Goal: Check status: Check status

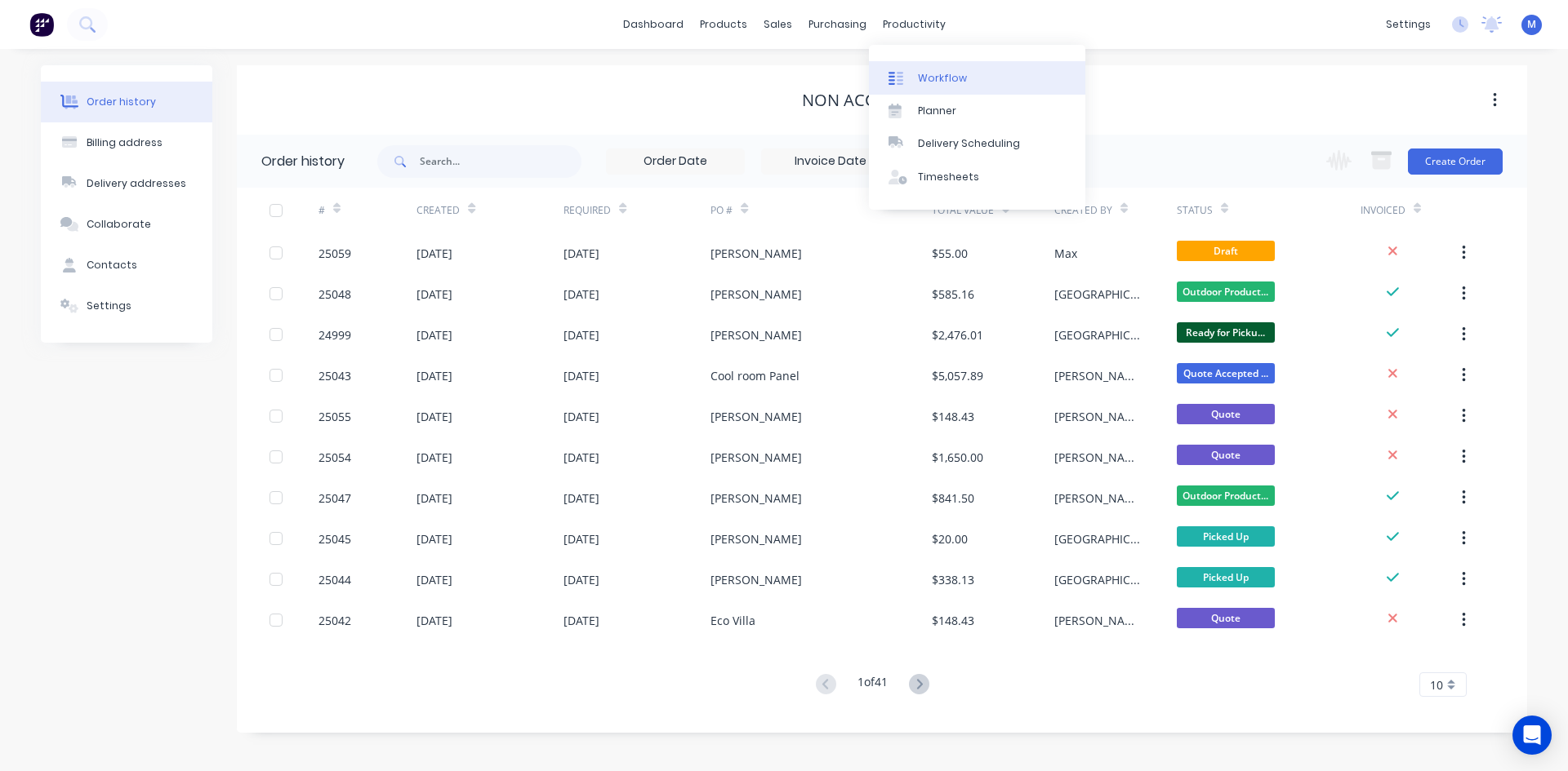
click at [964, 72] on link "Workflow" at bounding box center [977, 77] width 217 height 33
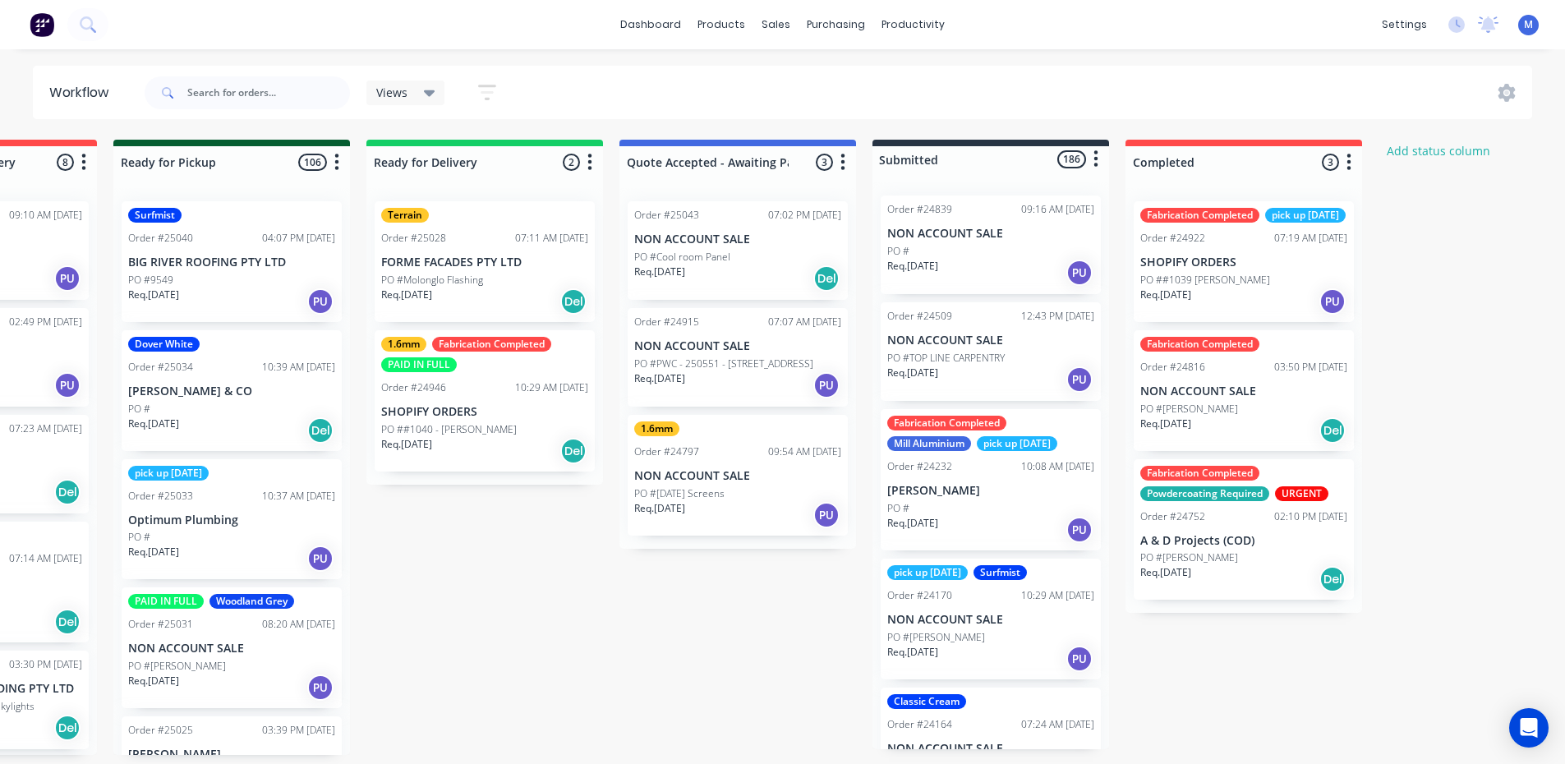
scroll to position [0, 1103]
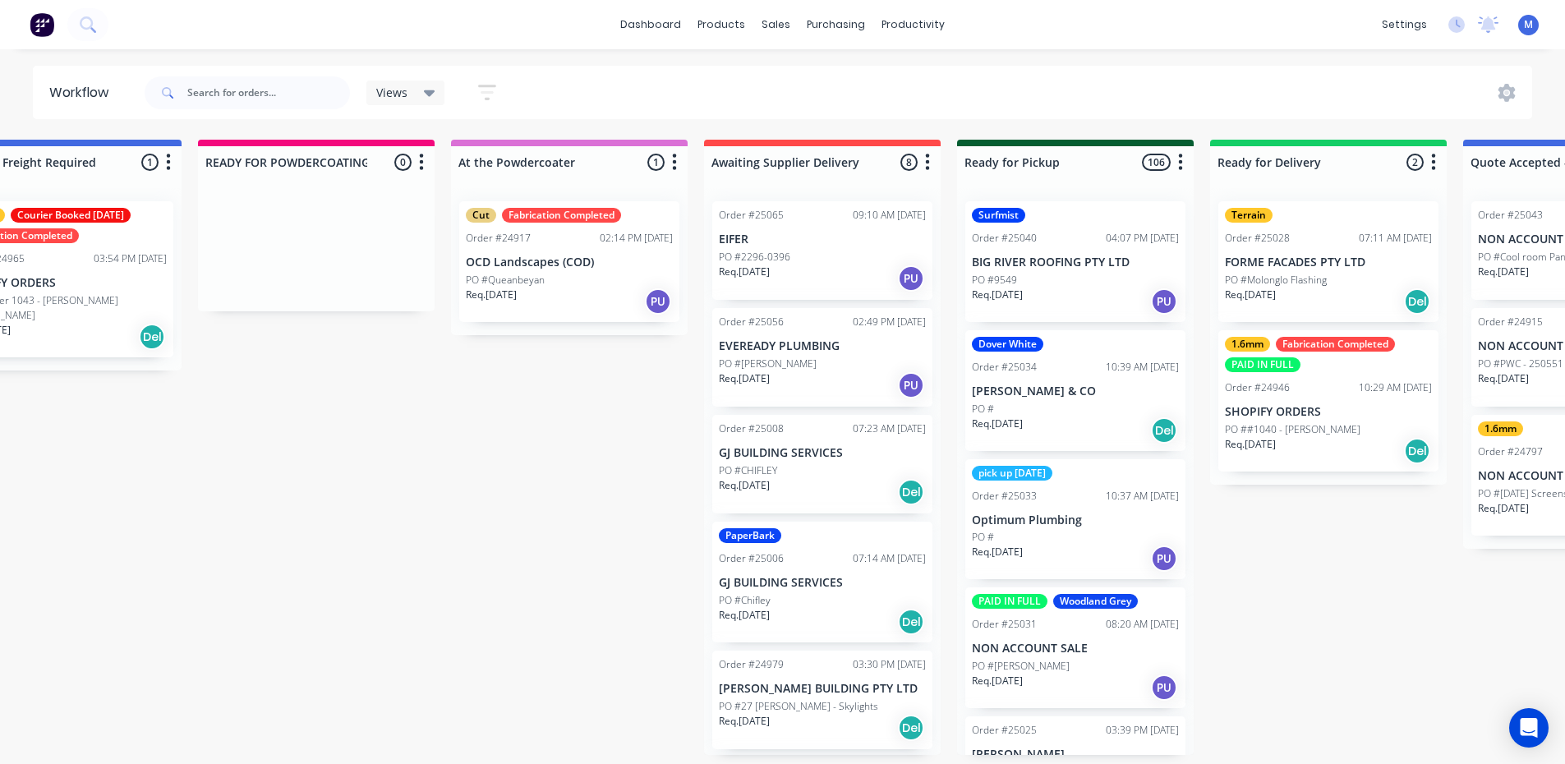
click at [806, 481] on div "Req. [DATE] Del" at bounding box center [822, 492] width 207 height 28
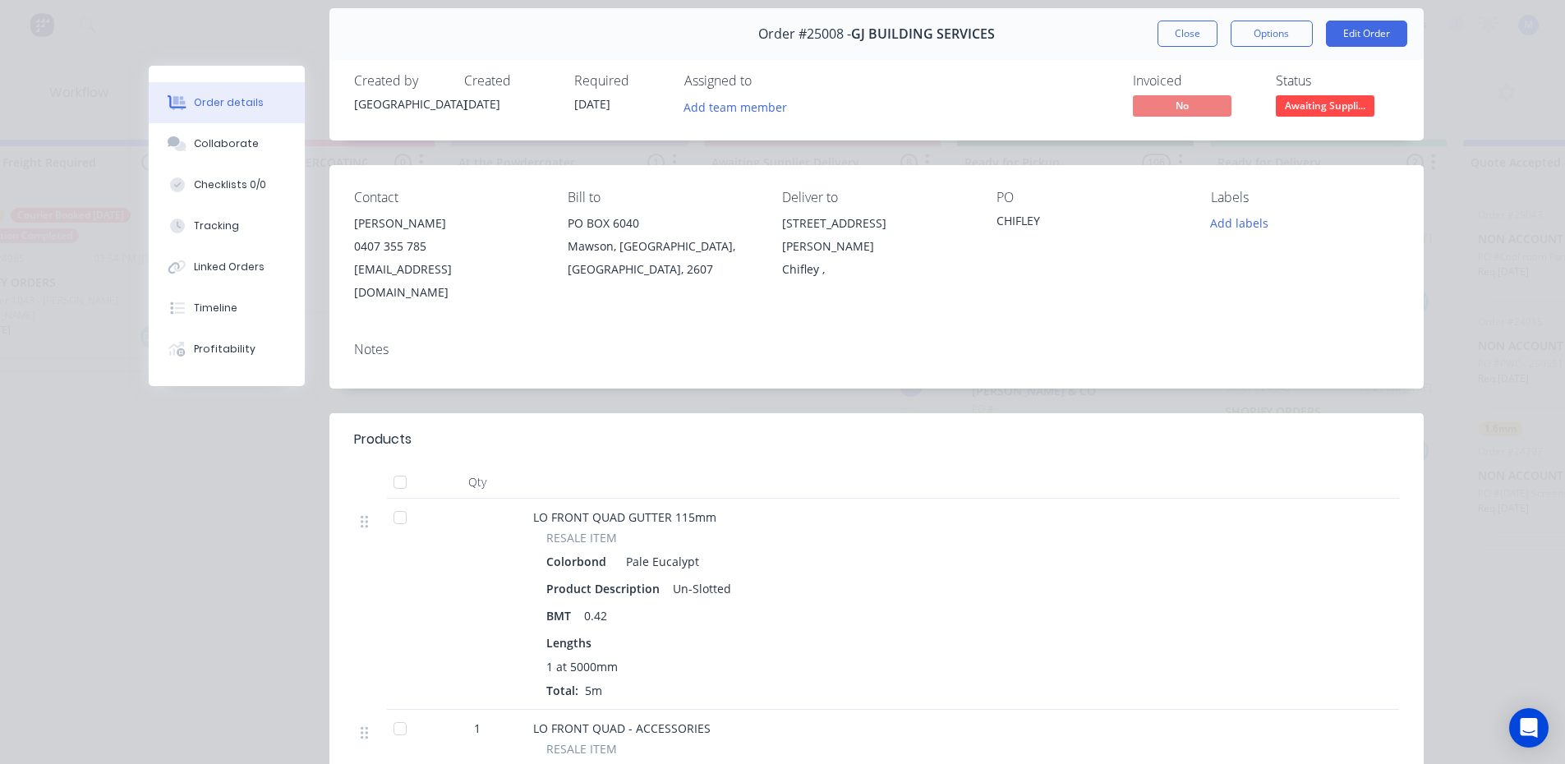
scroll to position [0, 0]
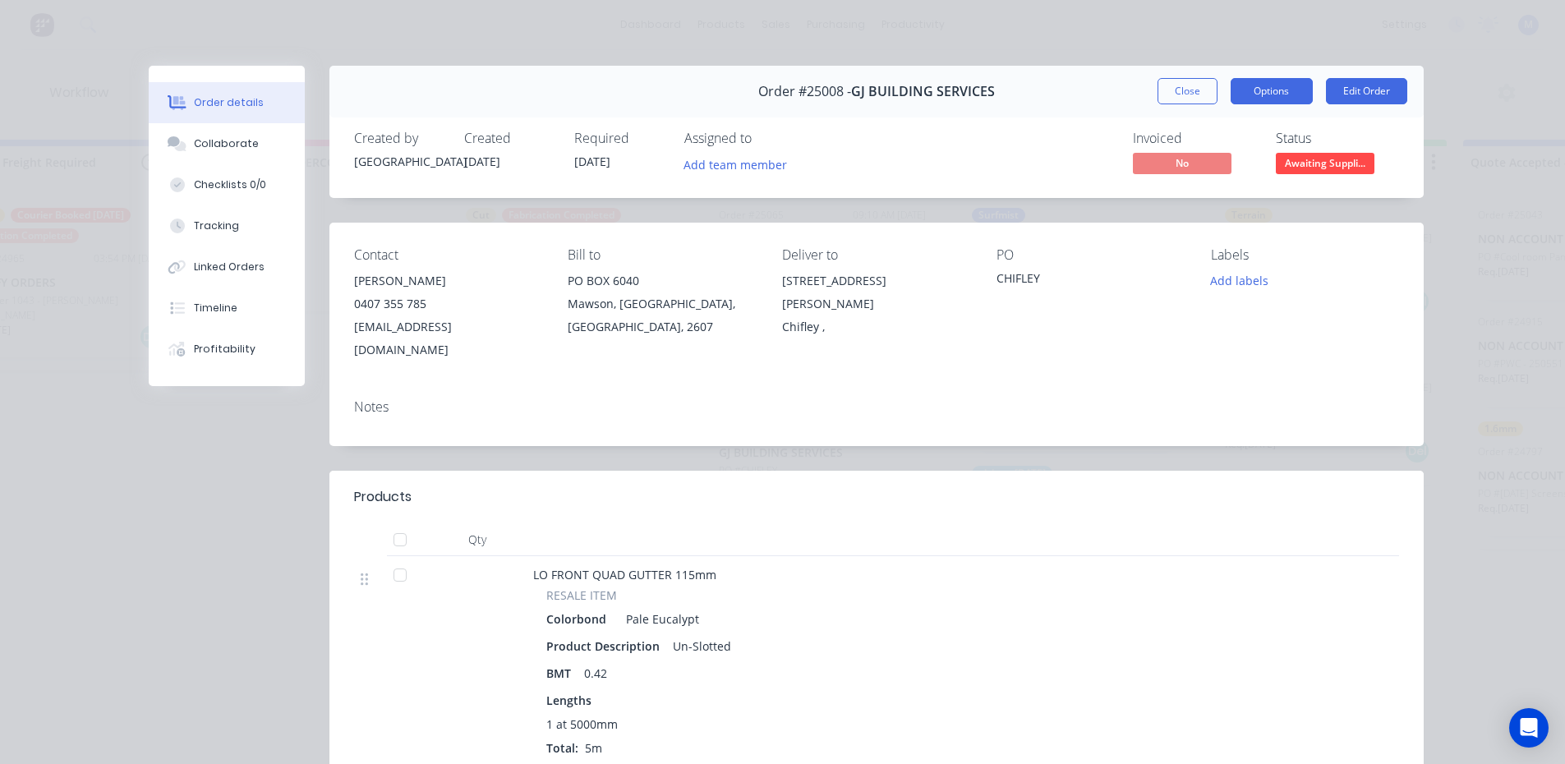
click at [1255, 93] on button "Options" at bounding box center [1272, 91] width 82 height 26
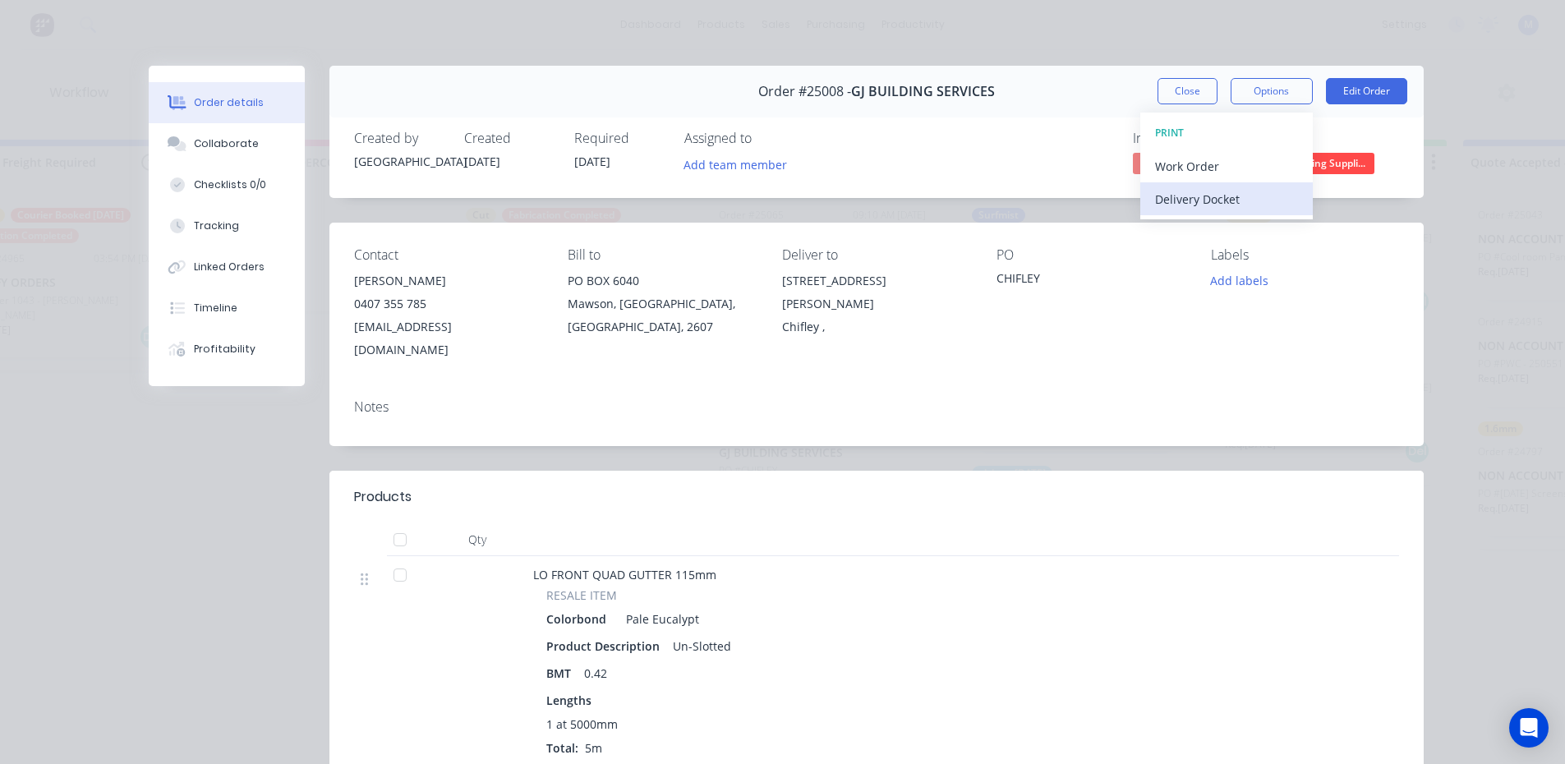
click at [1237, 201] on div "Delivery Docket" at bounding box center [1226, 199] width 143 height 24
click at [1241, 190] on div "Standard" at bounding box center [1226, 199] width 143 height 24
click at [1187, 85] on button "Close" at bounding box center [1188, 91] width 60 height 26
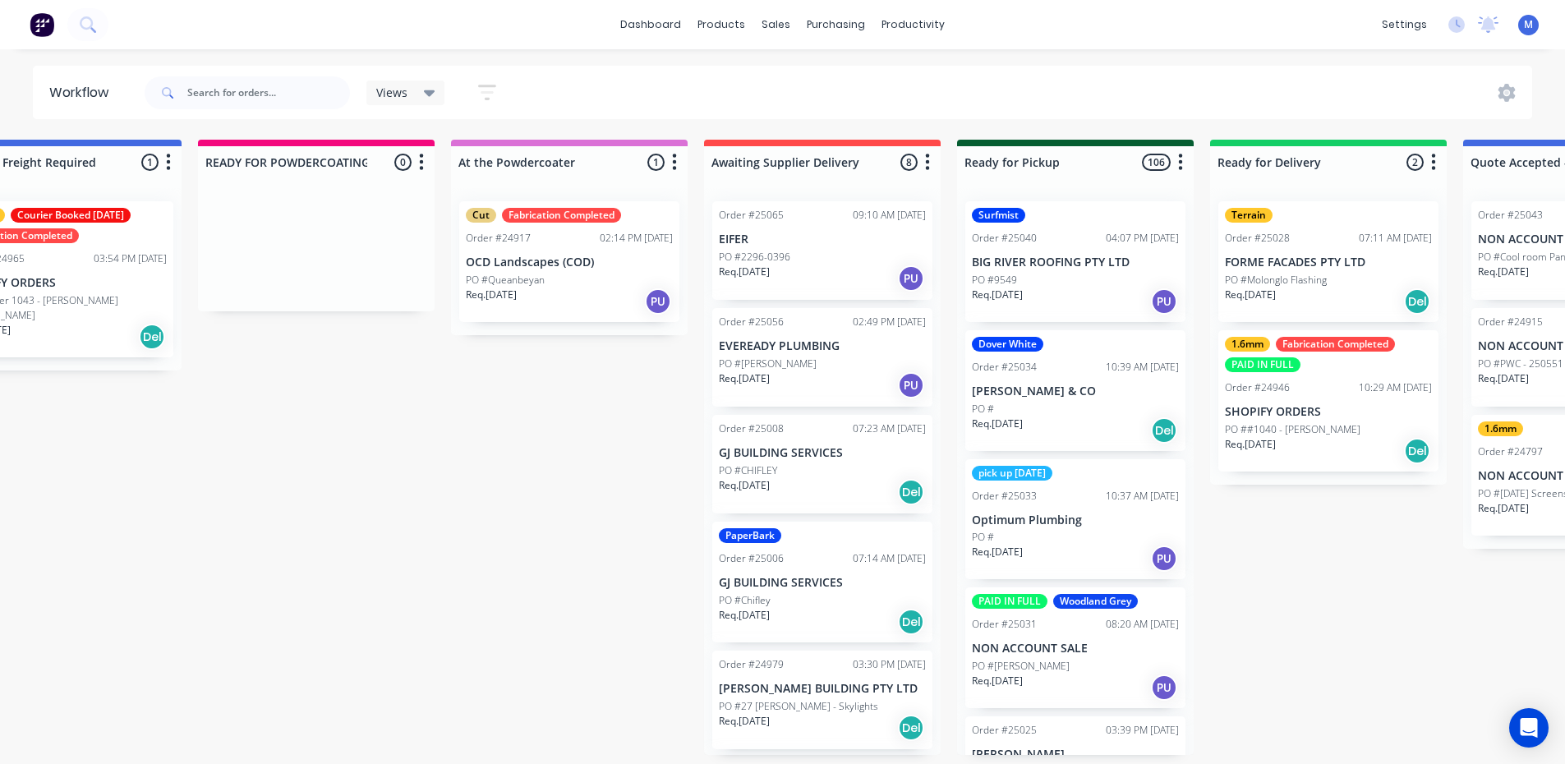
click at [1297, 431] on p "PO ##1040 - [PERSON_NAME]" at bounding box center [1293, 429] width 136 height 15
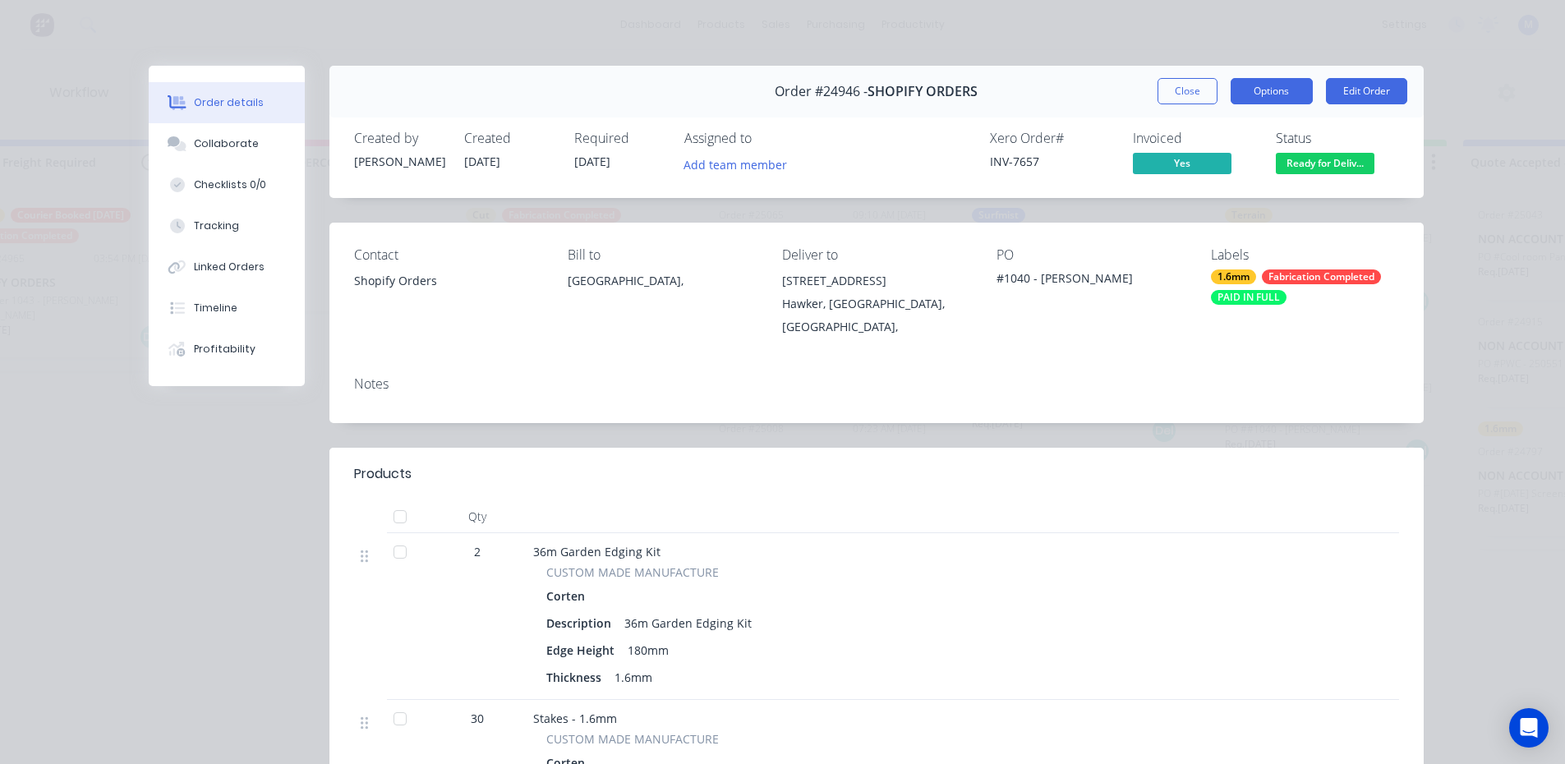
click at [1280, 91] on button "Options" at bounding box center [1272, 91] width 82 height 26
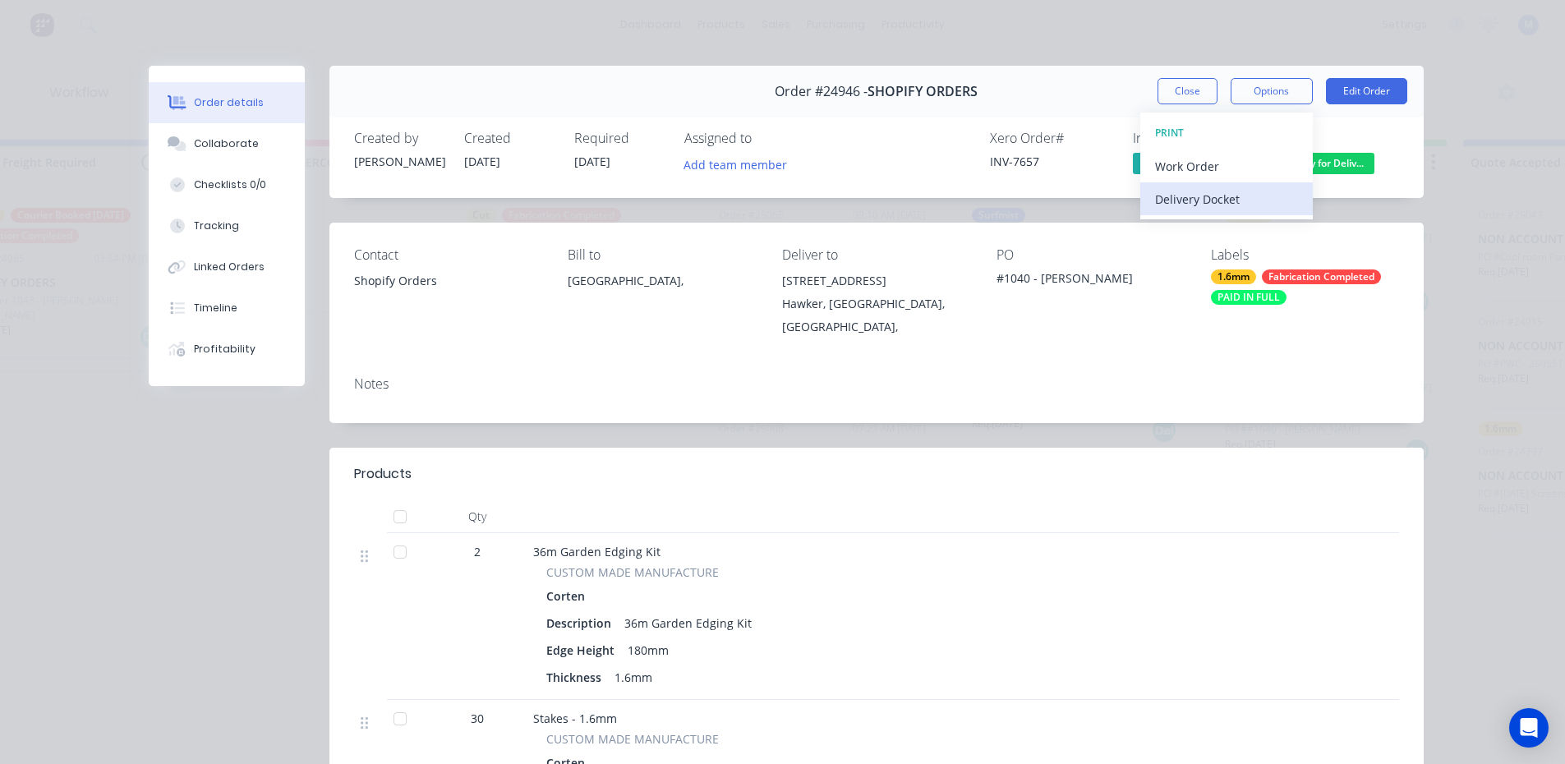
click at [1230, 193] on div "Delivery Docket" at bounding box center [1226, 199] width 143 height 24
click at [1214, 194] on div "Standard" at bounding box center [1226, 199] width 143 height 24
click at [1176, 93] on button "Close" at bounding box center [1188, 91] width 60 height 26
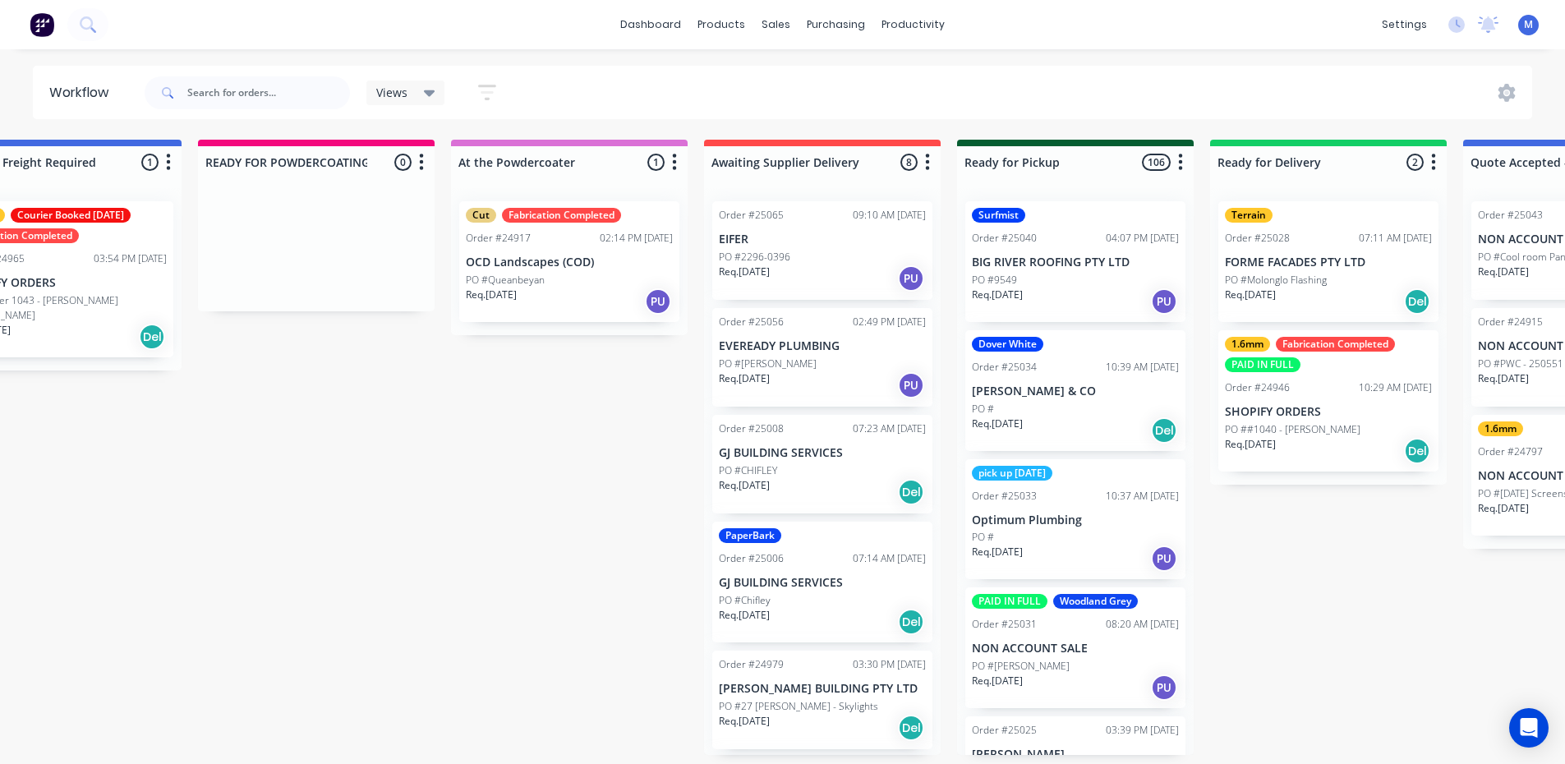
click at [819, 593] on div "PO #Chifley" at bounding box center [822, 600] width 207 height 15
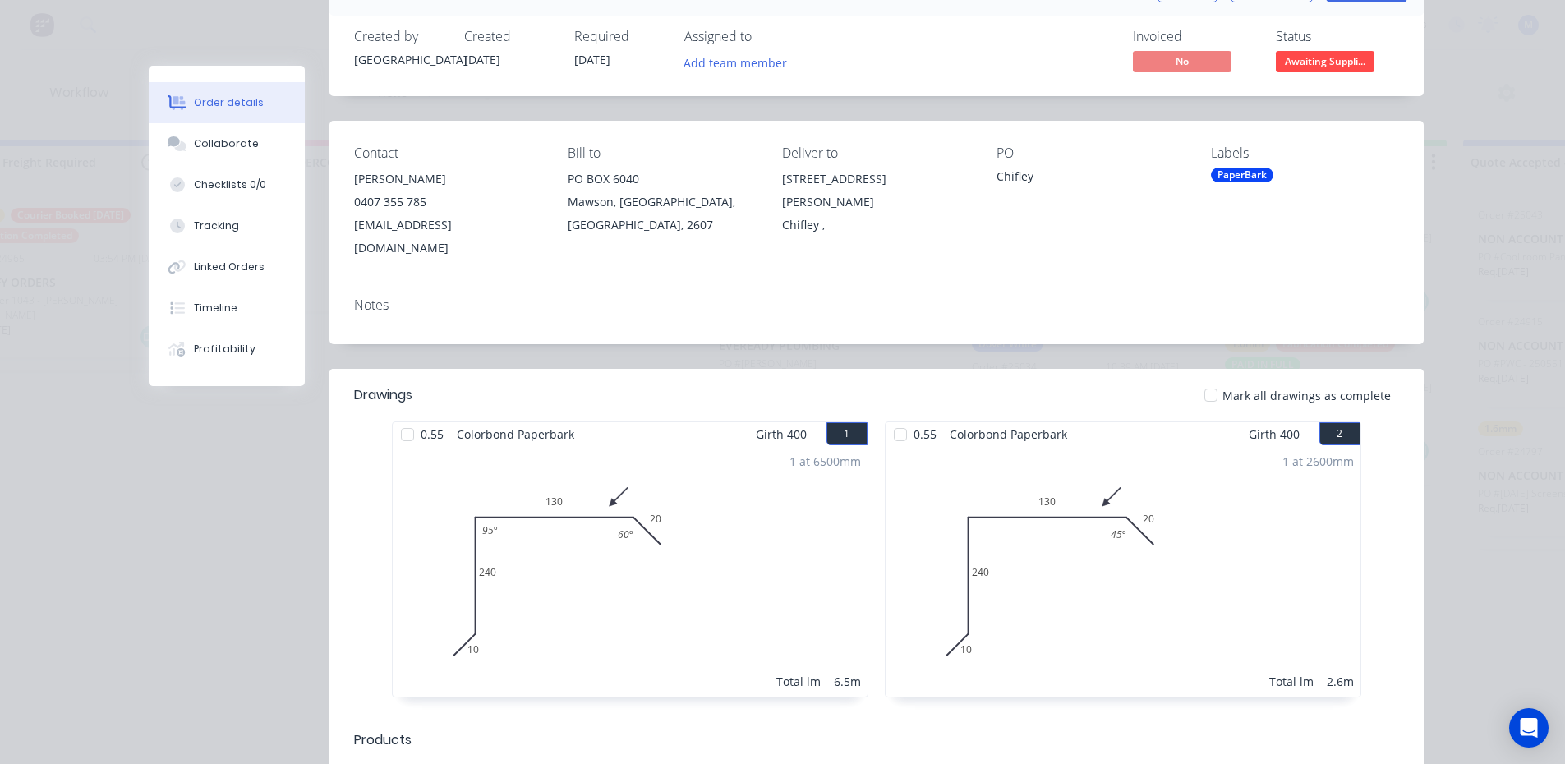
scroll to position [82, 0]
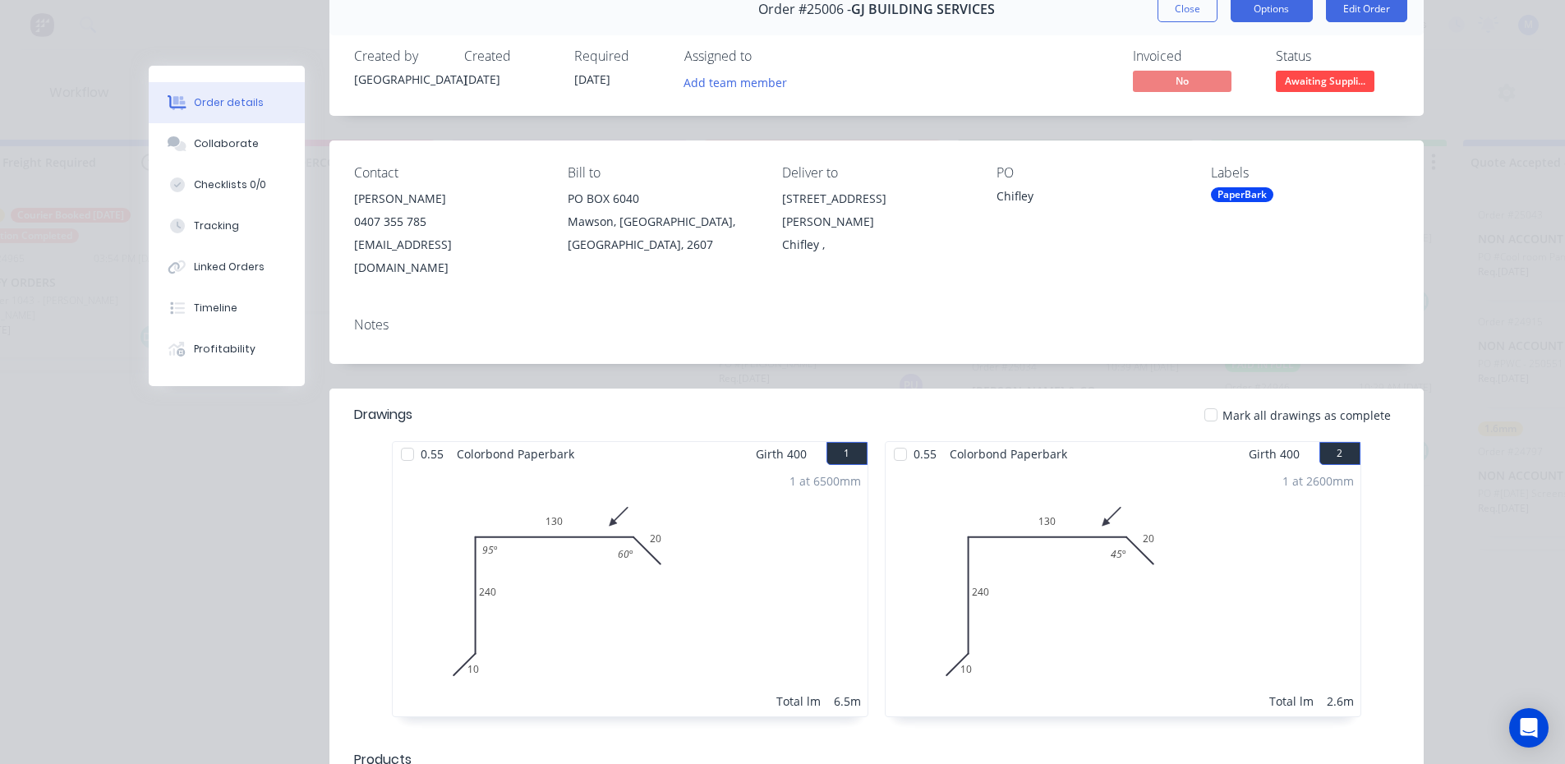
click at [1270, 14] on button "Options" at bounding box center [1272, 9] width 82 height 26
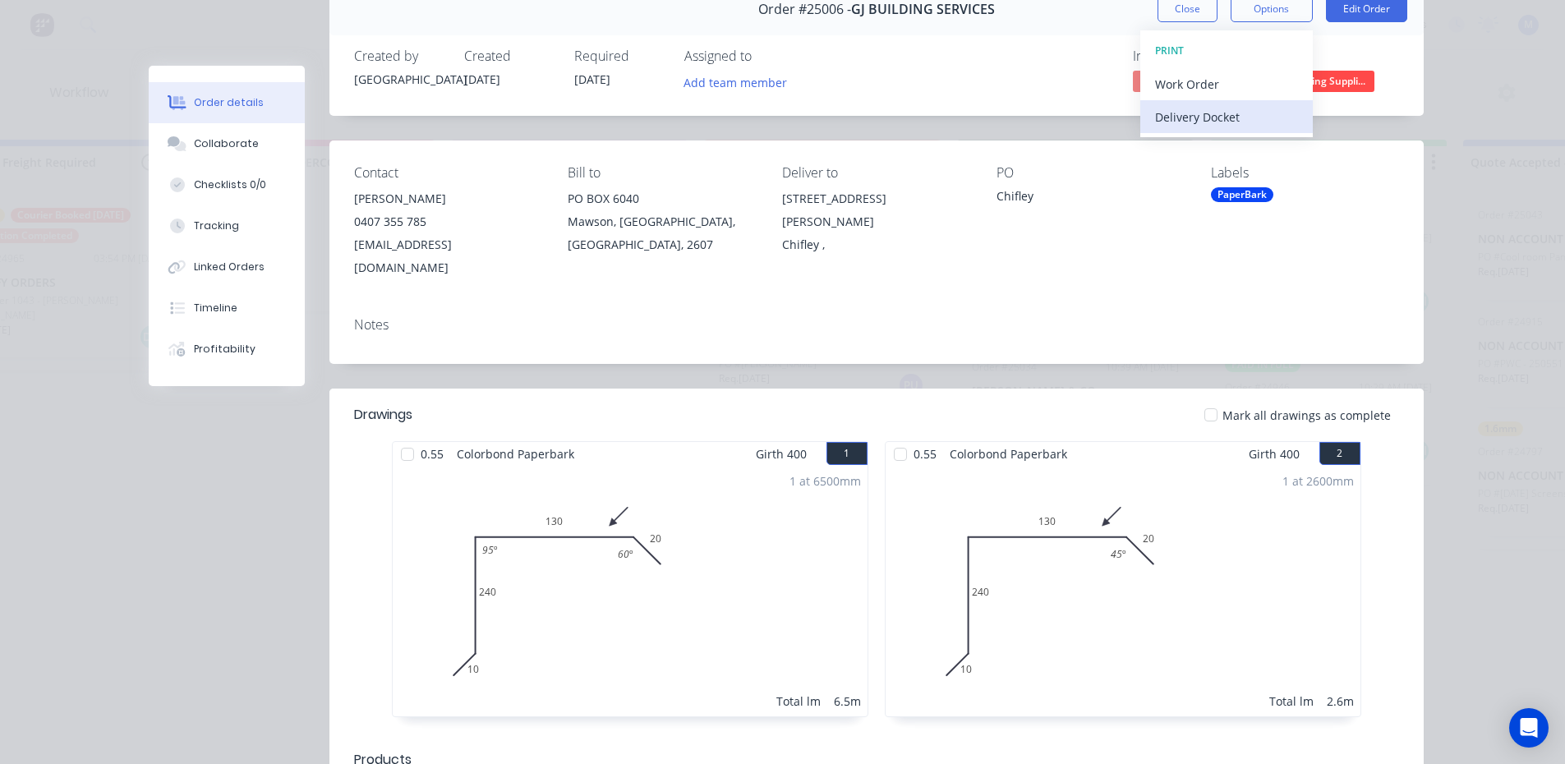
click at [1250, 118] on div "Delivery Docket" at bounding box center [1226, 117] width 143 height 24
click at [1241, 114] on div "Standard" at bounding box center [1226, 117] width 143 height 24
click at [1170, 9] on button "Close" at bounding box center [1188, 9] width 60 height 26
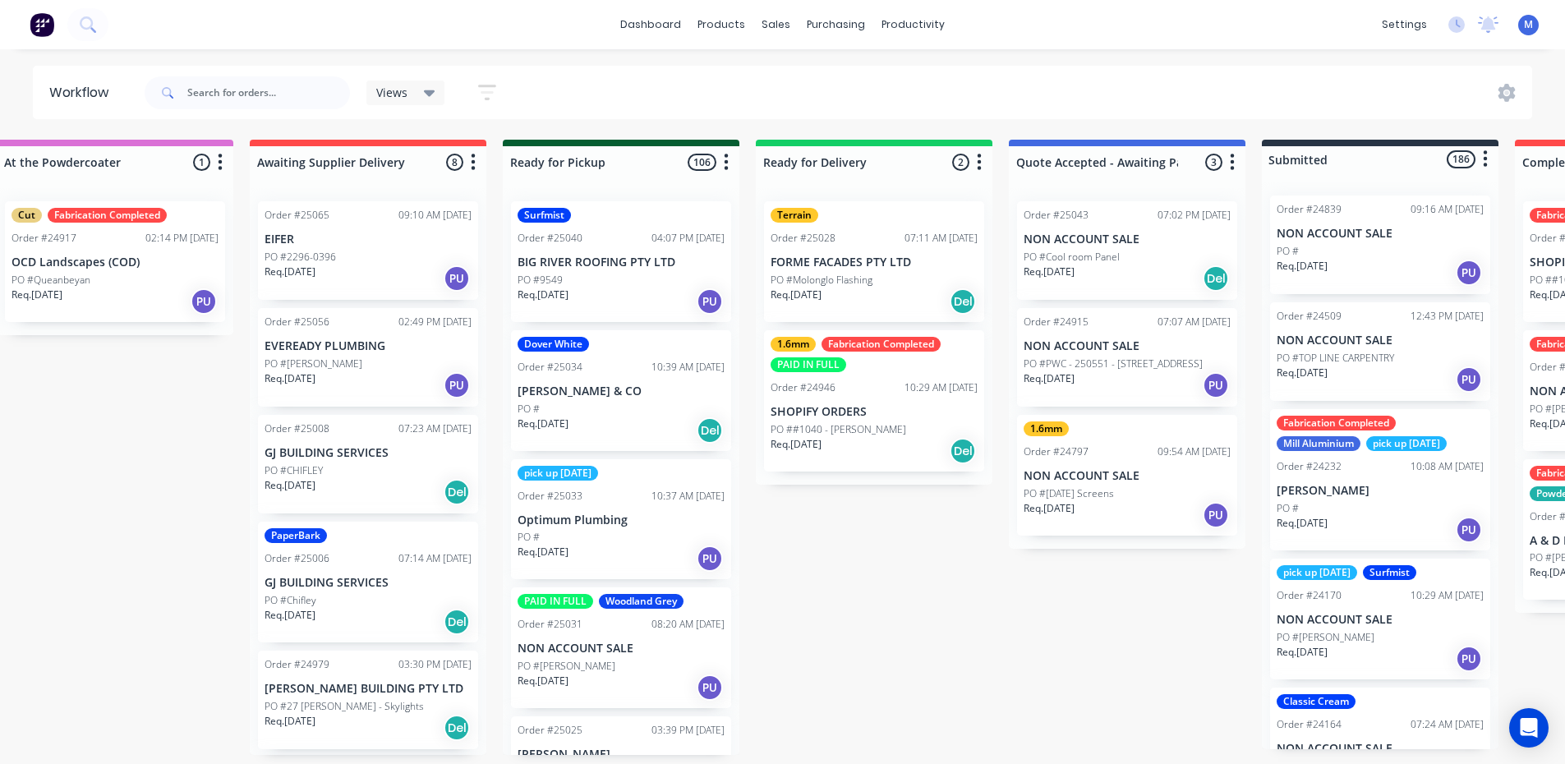
scroll to position [0, 1561]
